Goal: Task Accomplishment & Management: Manage account settings

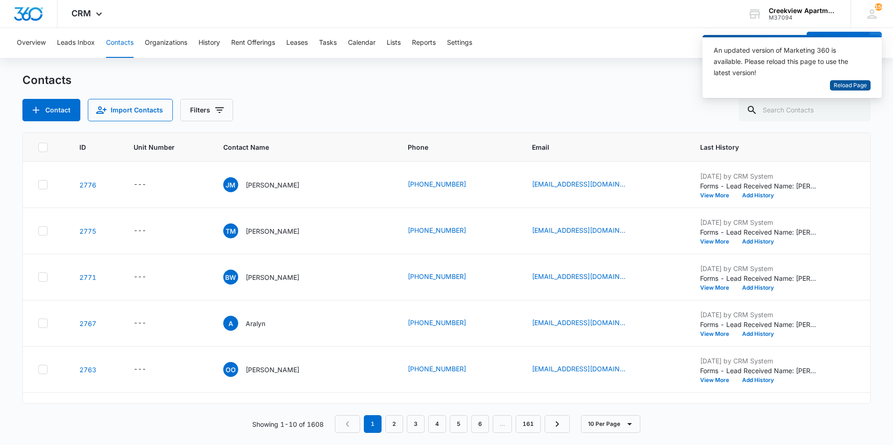
click at [850, 83] on span "Reload Page" at bounding box center [849, 85] width 33 height 9
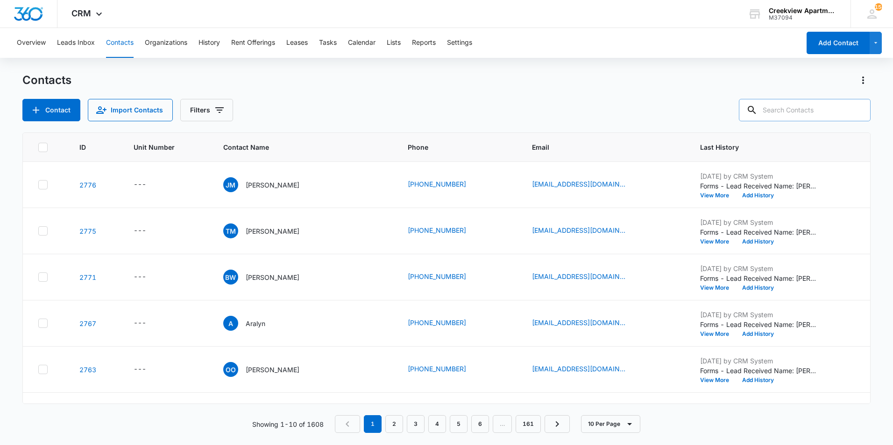
click at [808, 106] on input "text" at bounding box center [805, 110] width 132 height 22
type input "f301"
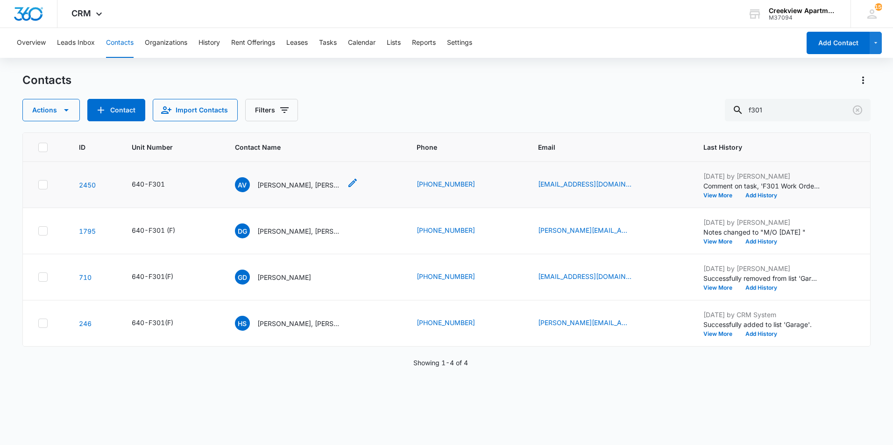
click at [310, 181] on p "[PERSON_NAME], [PERSON_NAME]" at bounding box center [299, 185] width 84 height 10
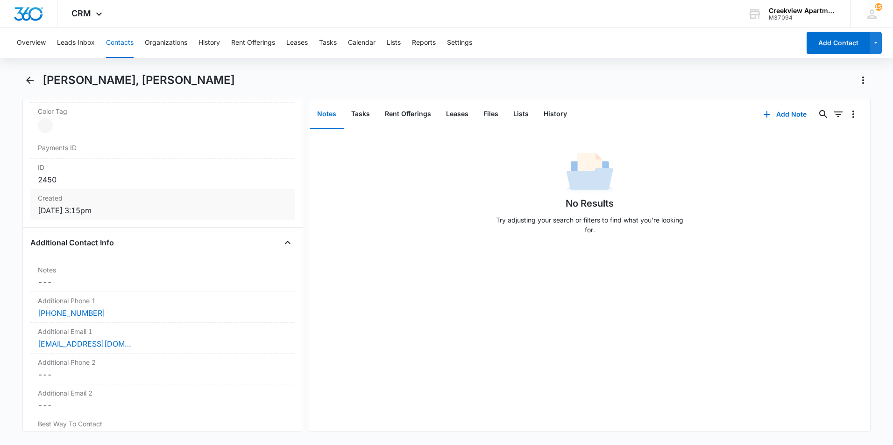
scroll to position [747, 0]
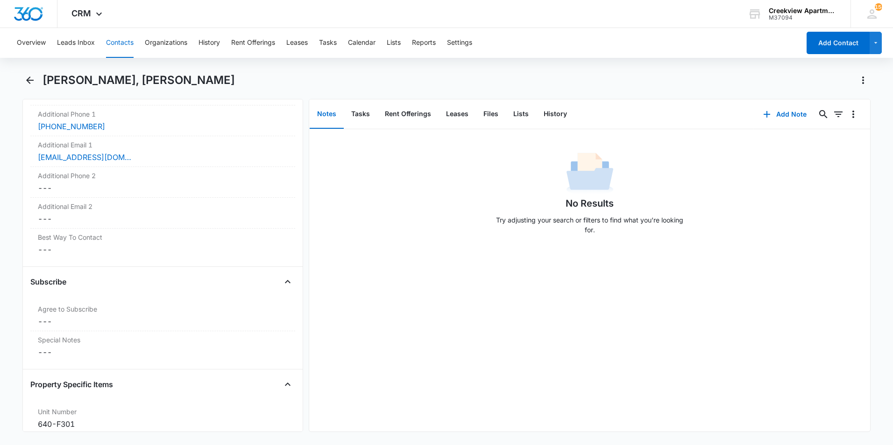
click at [38, 81] on div "[PERSON_NAME], [PERSON_NAME]" at bounding box center [446, 86] width 848 height 26
click at [33, 79] on icon "Back" at bounding box center [29, 80] width 11 height 11
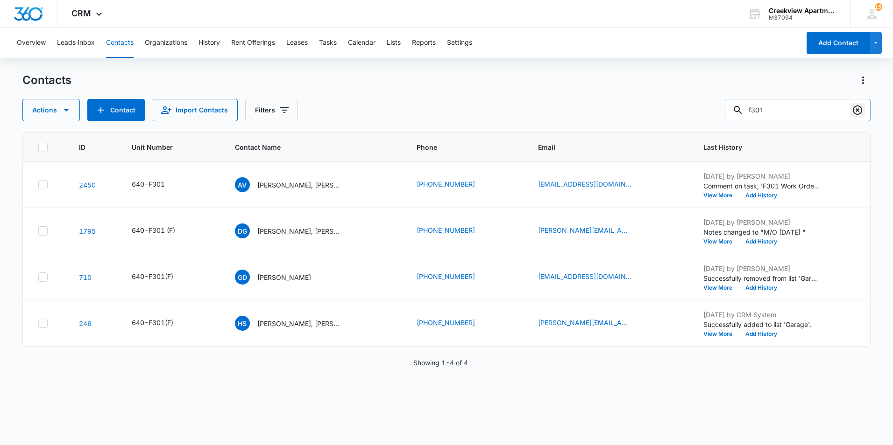
click at [860, 110] on icon "Clear" at bounding box center [857, 110] width 11 height 11
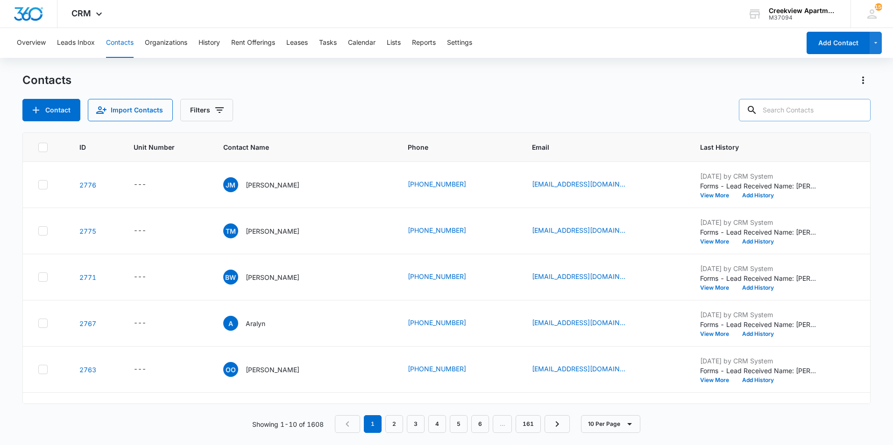
click at [818, 118] on input "text" at bounding box center [805, 110] width 132 height 22
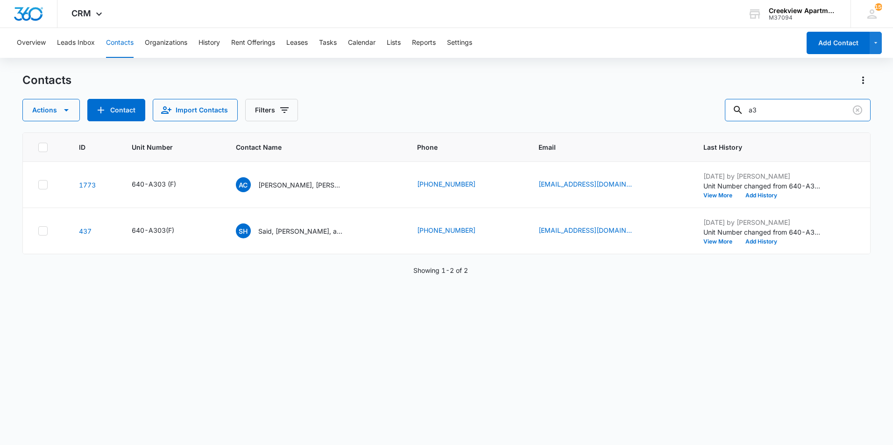
type input "a"
click at [825, 296] on div "ID Unit Number Contact Name Phone Email Last History 1773 640-A303 (F) AC [PERS…" at bounding box center [446, 283] width 848 height 301
click at [525, 83] on div "Contacts" at bounding box center [446, 80] width 848 height 15
click at [824, 107] on input "text" at bounding box center [805, 110] width 132 height 22
type input "f206"
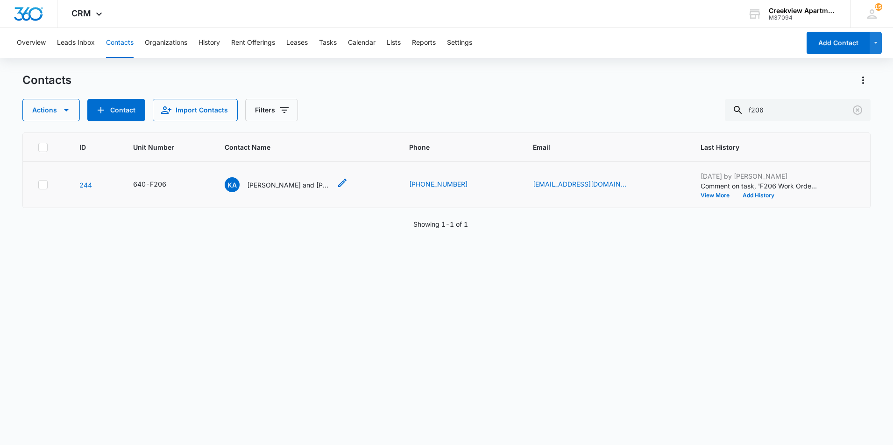
click at [314, 186] on p "[PERSON_NAME] and [PERSON_NAME]" at bounding box center [289, 185] width 84 height 10
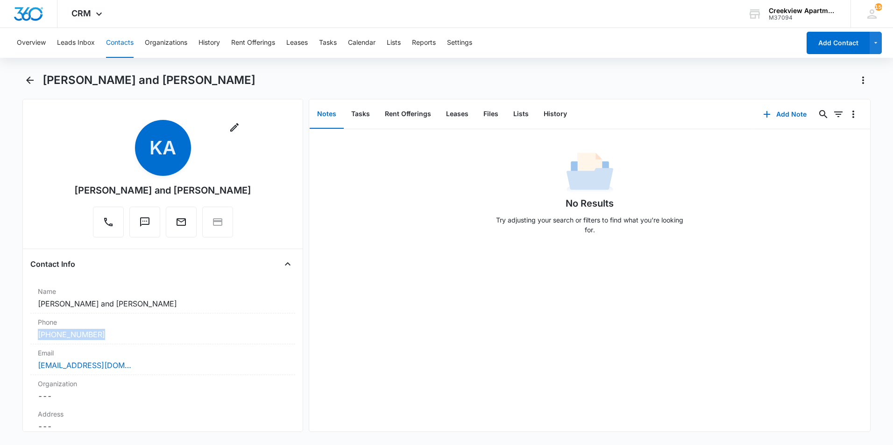
drag, startPoint x: 104, startPoint y: 334, endPoint x: 13, endPoint y: 337, distance: 91.1
click at [13, 337] on main "[PERSON_NAME] and [PERSON_NAME] Remove [PERSON_NAME] and [PERSON_NAME] Contact …" at bounding box center [446, 258] width 893 height 371
copy link "[PHONE_NUMBER]"
click at [24, 83] on icon "Back" at bounding box center [29, 80] width 11 height 11
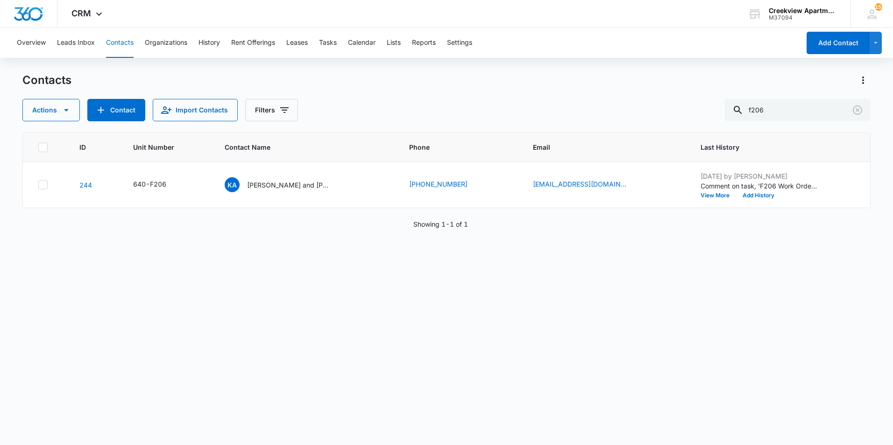
click at [393, 103] on div "Actions Contact Import Contacts Filters f206" at bounding box center [446, 110] width 848 height 22
drag, startPoint x: 490, startPoint y: 85, endPoint x: 483, endPoint y: 89, distance: 7.5
click at [488, 87] on div "Contacts" at bounding box center [446, 80] width 848 height 15
click at [855, 113] on icon "Clear" at bounding box center [857, 110] width 9 height 9
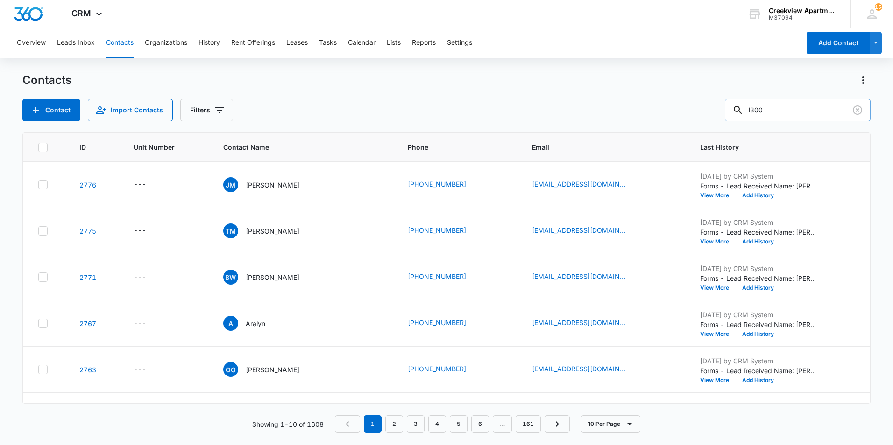
type input "l300"
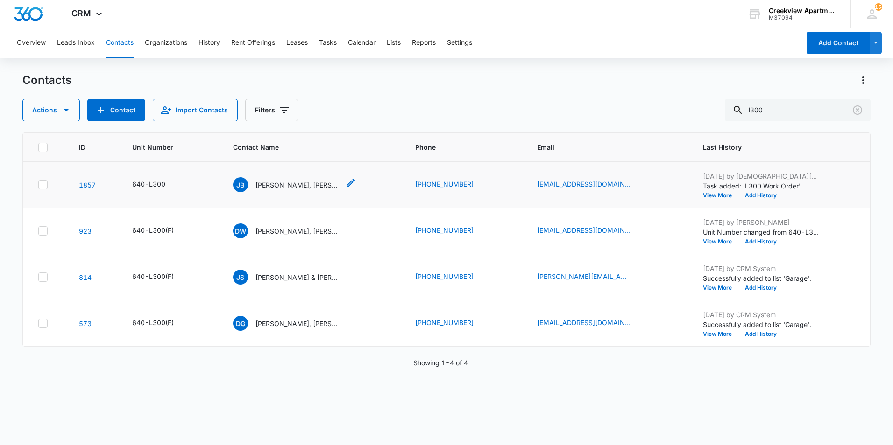
click at [296, 187] on p "[PERSON_NAME], [PERSON_NAME]" at bounding box center [297, 185] width 84 height 10
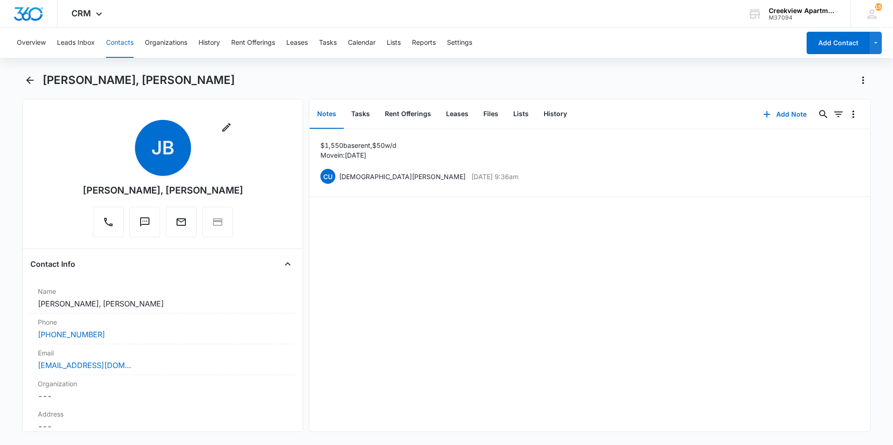
drag, startPoint x: 80, startPoint y: 191, endPoint x: 289, endPoint y: 191, distance: 208.7
click at [289, 191] on div "Remove JB [PERSON_NAME], [PERSON_NAME] Contact Info Name Cancel Save Changes [P…" at bounding box center [162, 265] width 281 height 333
copy div "[PERSON_NAME], [PERSON_NAME]"
drag, startPoint x: 499, startPoint y: 200, endPoint x: 465, endPoint y: 136, distance: 72.3
click at [499, 196] on div "$1,550 base rent, $50 w/d Move in : [DATE] CU [DEMOGRAPHIC_DATA][PERSON_NAME] […" at bounding box center [589, 280] width 561 height 303
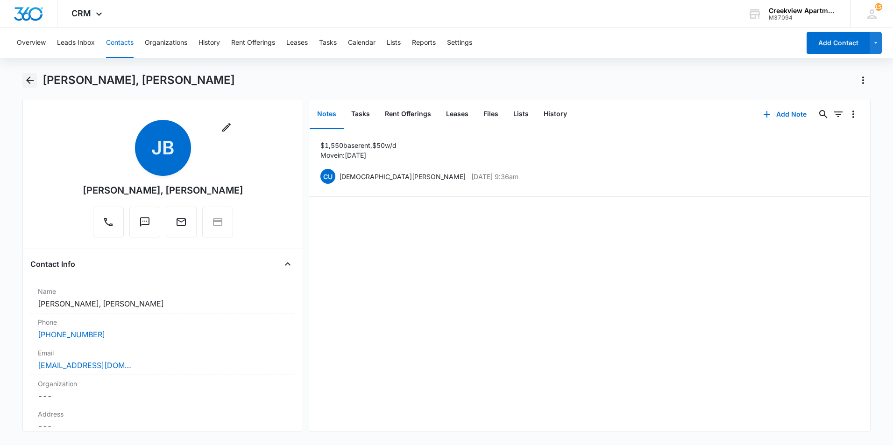
click at [34, 77] on icon "Back" at bounding box center [29, 80] width 11 height 11
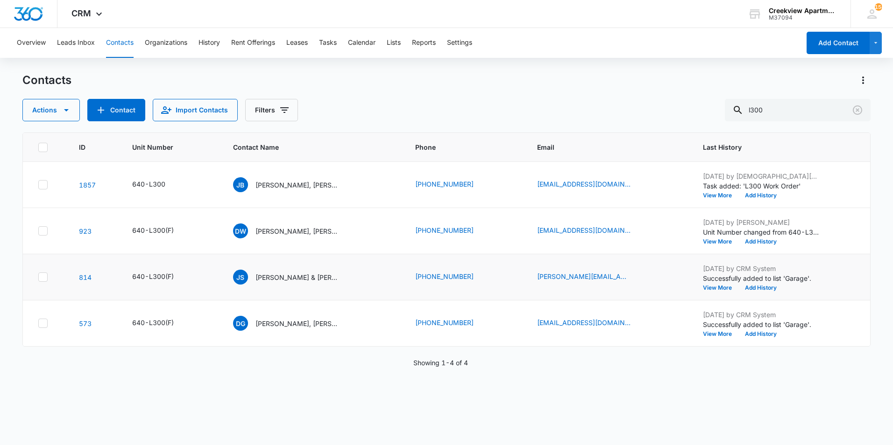
click at [334, 406] on div "ID Unit Number Contact Name Phone Email Last History 1857 640-L300 [PERSON_NAME…" at bounding box center [446, 283] width 848 height 301
click at [806, 116] on input "l300" at bounding box center [798, 110] width 146 height 22
type input "e107"
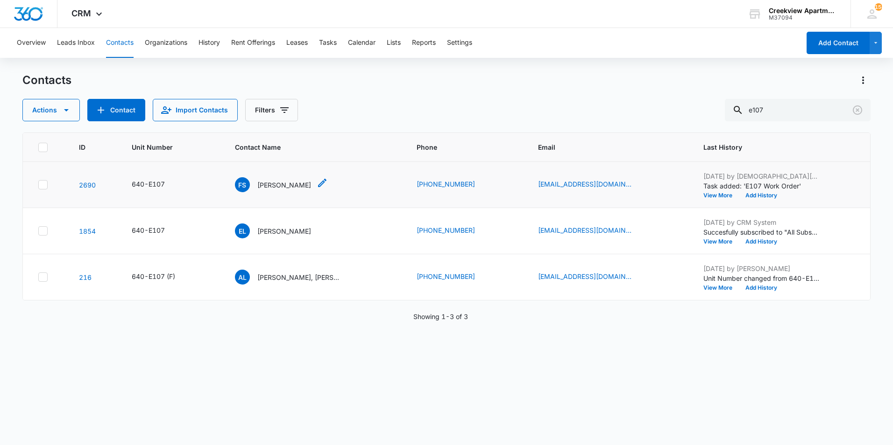
click at [288, 188] on p "[PERSON_NAME]" at bounding box center [284, 185] width 54 height 10
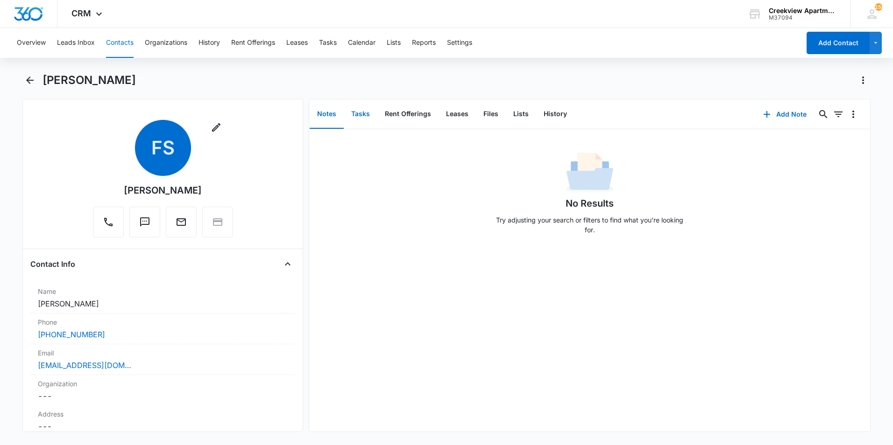
click at [363, 113] on button "Tasks" at bounding box center [361, 114] width 34 height 29
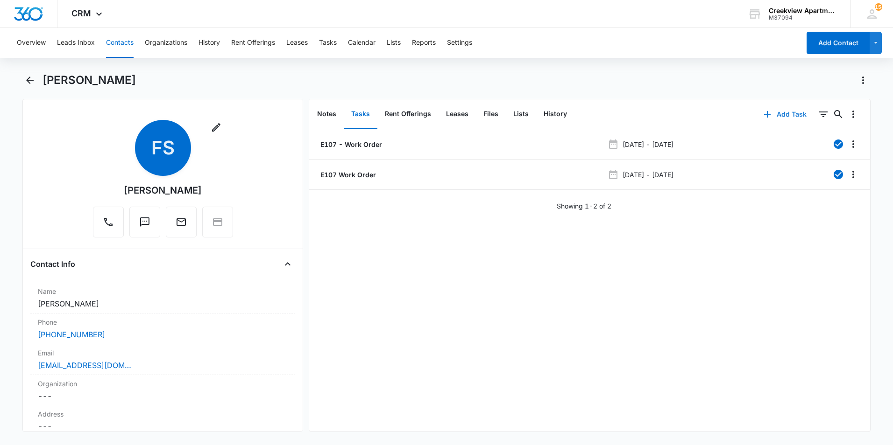
click at [775, 117] on button "Add Task" at bounding box center [785, 114] width 62 height 22
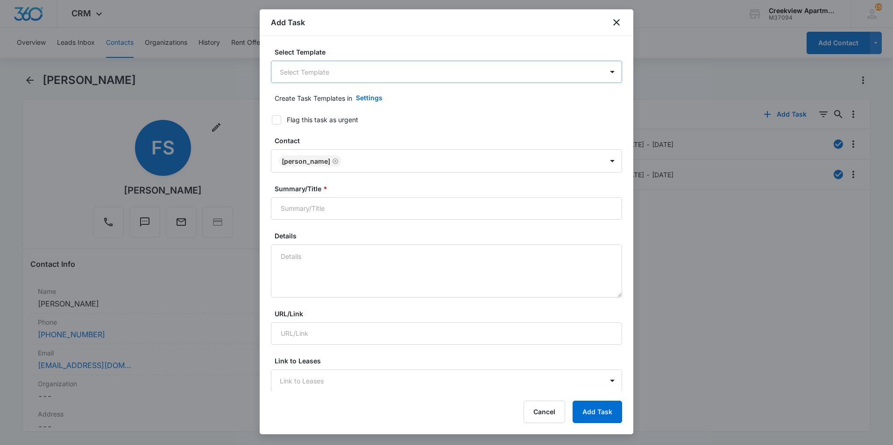
click at [386, 75] on body "CRM Apps Reputation Websites Forms CRM Email Social Content Ads Intelligence Fi…" at bounding box center [446, 222] width 893 height 445
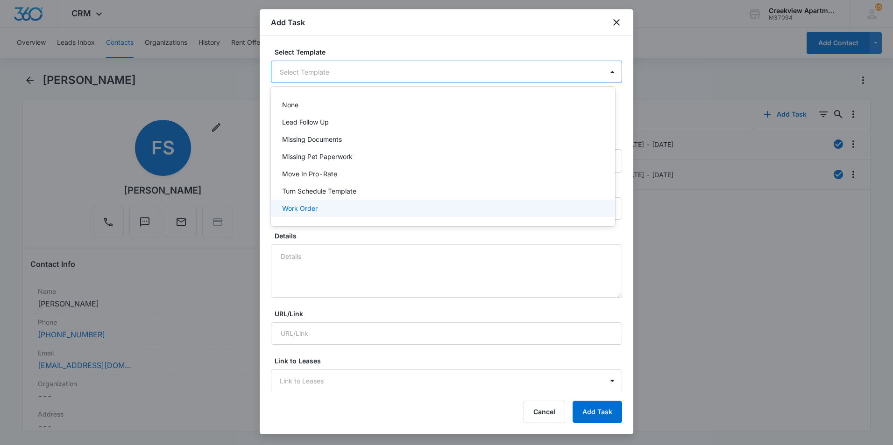
click at [313, 212] on p "Work Order" at bounding box center [299, 209] width 35 height 10
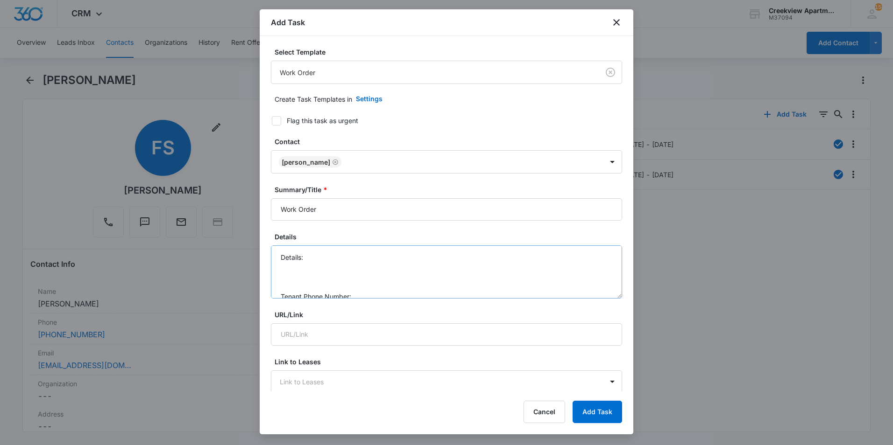
scroll to position [29, 0]
click at [616, 26] on icon "close" at bounding box center [616, 22] width 11 height 11
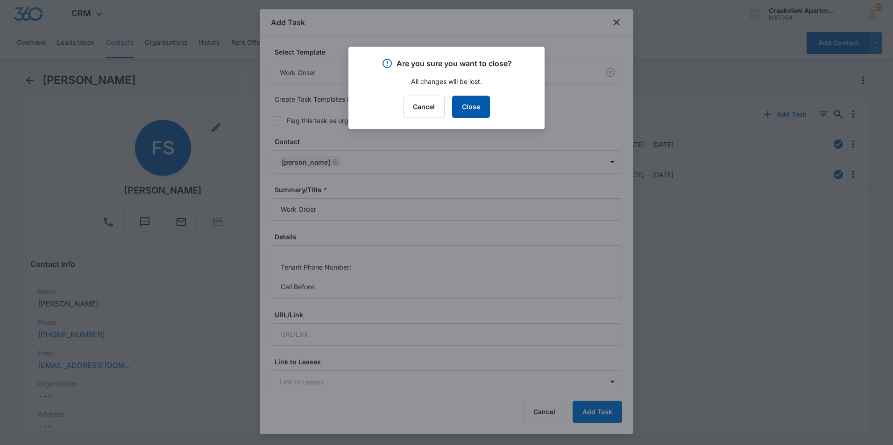
click at [470, 112] on button "Close" at bounding box center [471, 107] width 38 height 22
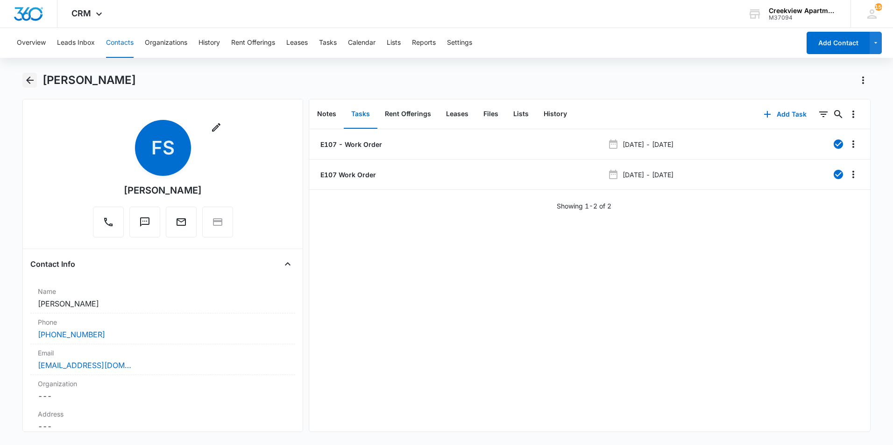
click at [30, 81] on icon "Back" at bounding box center [29, 80] width 7 height 7
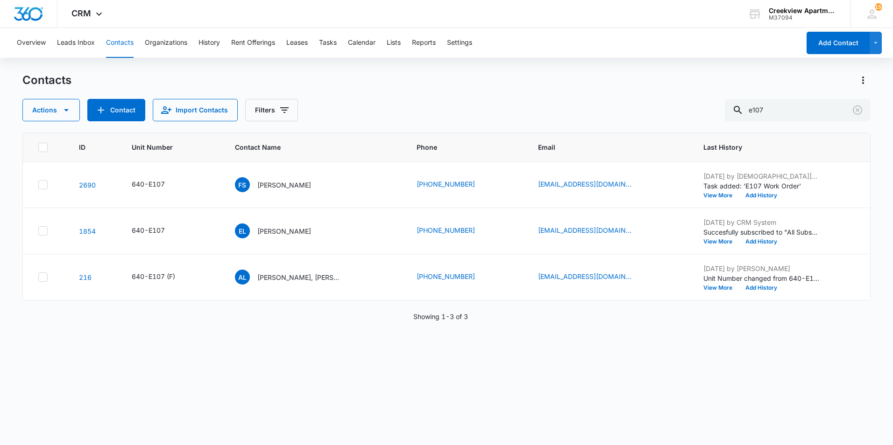
drag, startPoint x: 693, startPoint y: 356, endPoint x: 714, endPoint y: 335, distance: 30.0
click at [704, 345] on div "ID Unit Number Contact Name Phone Email Last History 2690 640-E107 FS [PERSON_N…" at bounding box center [446, 283] width 848 height 301
drag, startPoint x: 859, startPoint y: 113, endPoint x: 597, endPoint y: 82, distance: 263.3
click at [859, 113] on icon "Clear" at bounding box center [857, 110] width 11 height 11
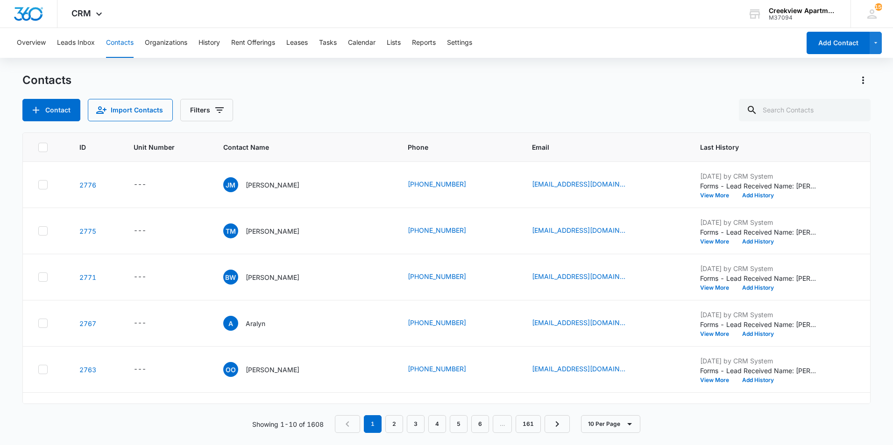
click at [597, 82] on div "Contacts" at bounding box center [446, 80] width 848 height 15
